Goal: Find specific page/section: Find specific page/section

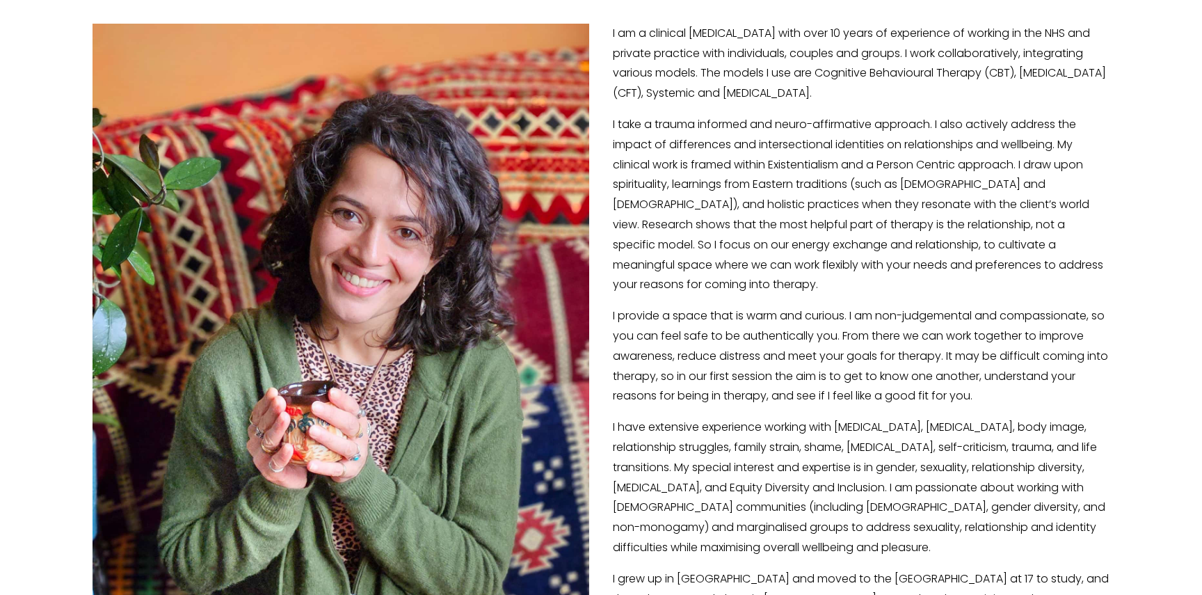
scroll to position [217, 0]
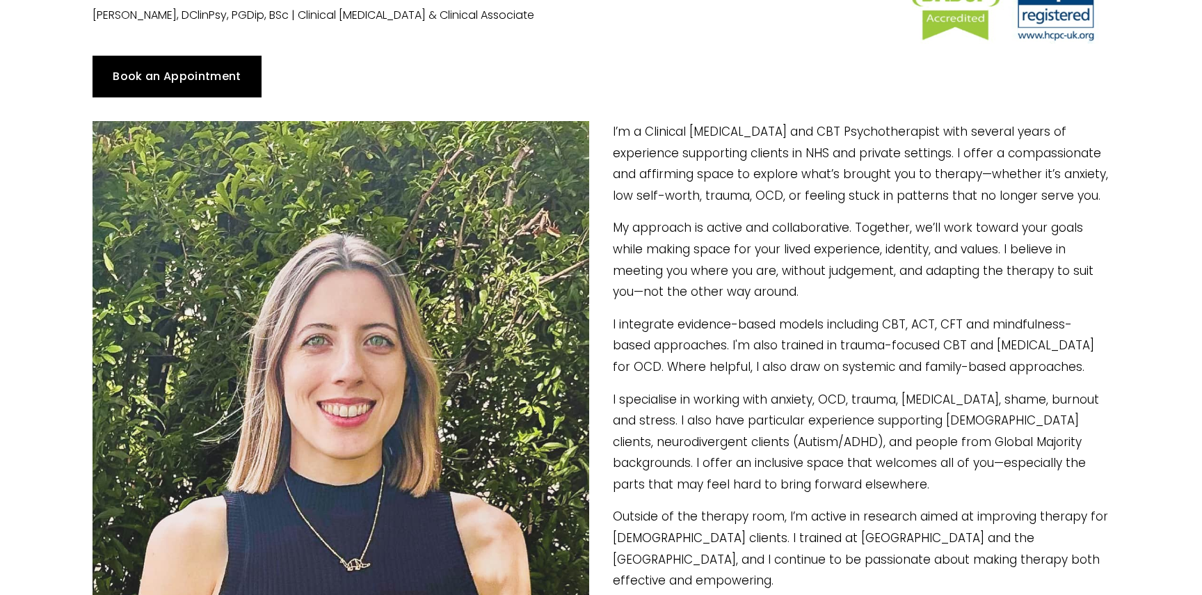
scroll to position [188, 0]
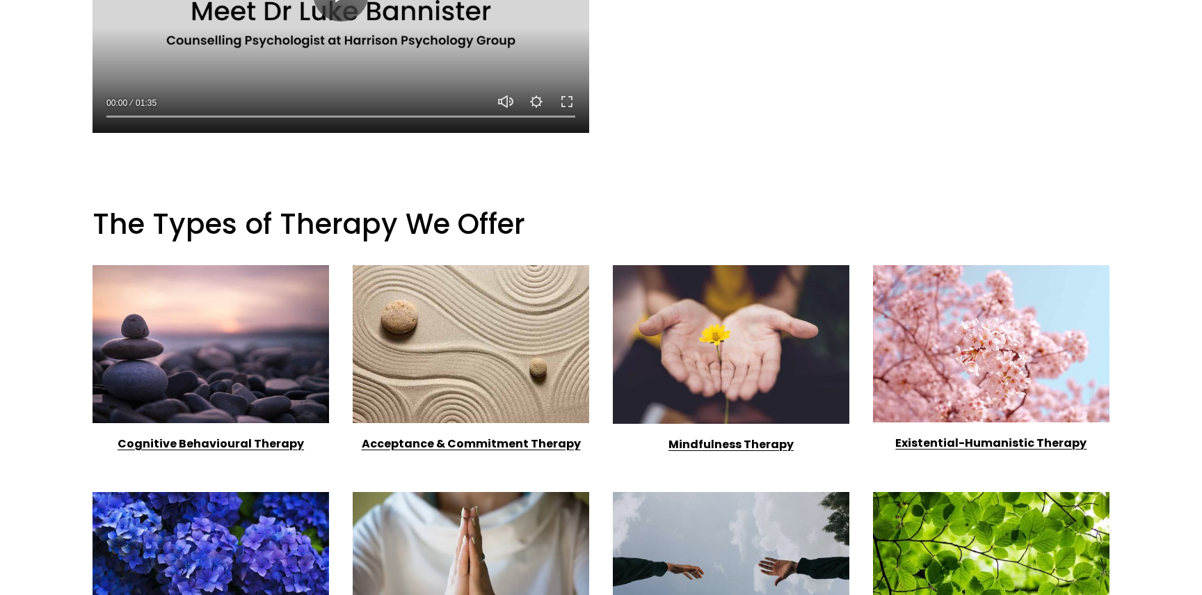
scroll to position [1083, 0]
